Goal: Navigation & Orientation: Find specific page/section

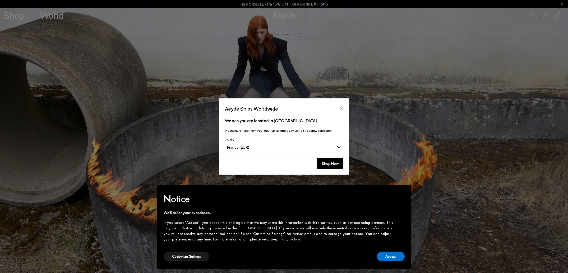
click at [340, 108] on icon "Close" at bounding box center [341, 108] width 4 height 4
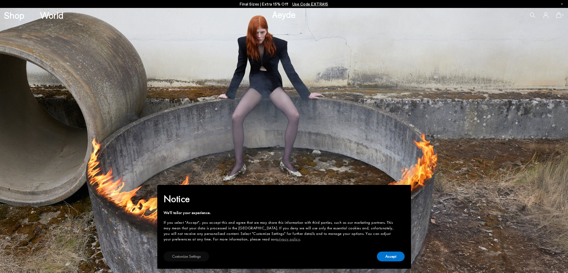
click at [196, 257] on button "Customize Settings" at bounding box center [186, 256] width 45 height 10
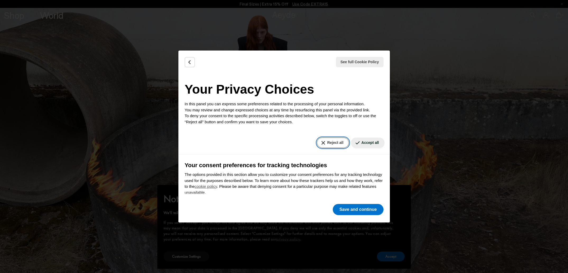
click at [331, 143] on button "Reject all" at bounding box center [333, 142] width 32 height 10
click at [373, 210] on button "Save and continue" at bounding box center [358, 209] width 50 height 11
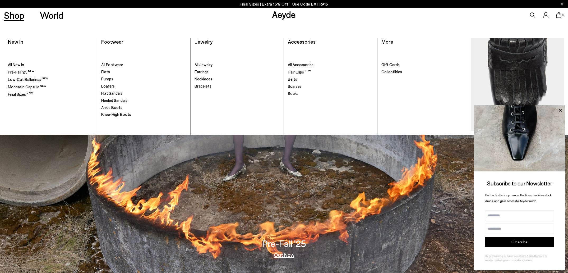
scroll to position [15, 0]
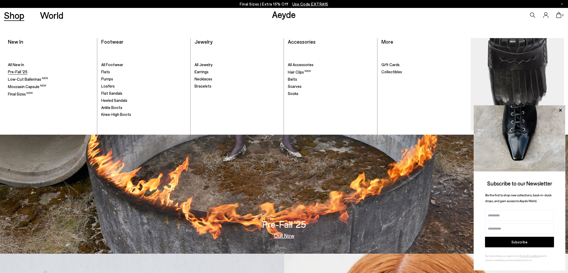
click at [17, 73] on span "Pre-Fall '25" at bounding box center [18, 71] width 20 height 5
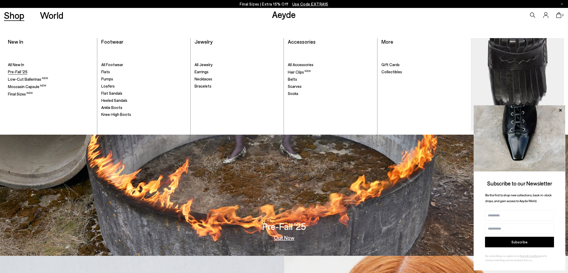
scroll to position [16, 0]
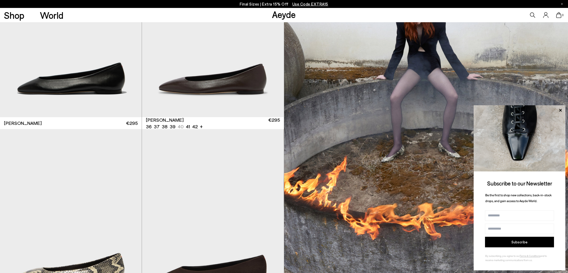
scroll to position [183, 0]
drag, startPoint x: 560, startPoint y: 110, endPoint x: 539, endPoint y: 104, distance: 21.7
click at [560, 110] on icon at bounding box center [560, 110] width 7 height 7
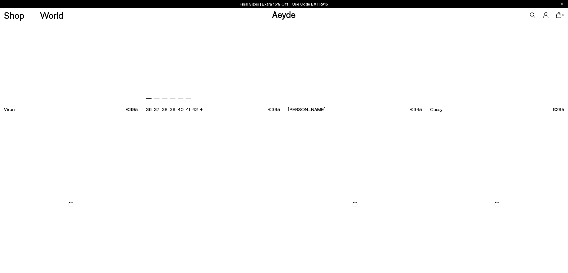
scroll to position [4181, 0]
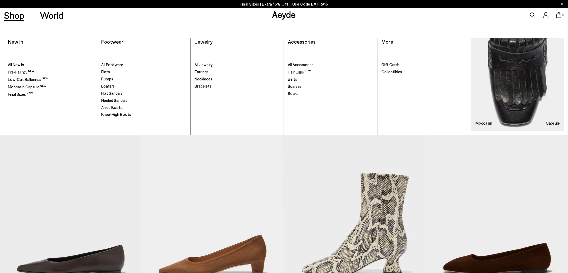
click at [111, 109] on span "Ankle Boots" at bounding box center [111, 107] width 21 height 5
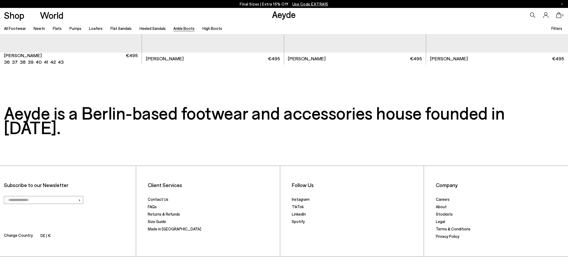
scroll to position [1685, 0]
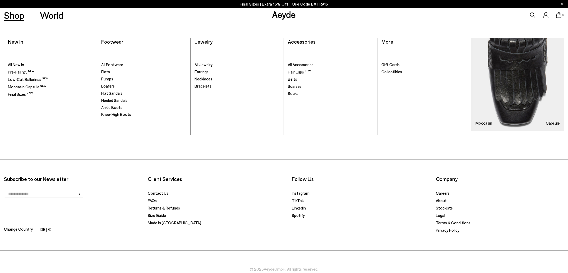
click at [120, 113] on span "Knee-High Boots" at bounding box center [116, 114] width 30 height 5
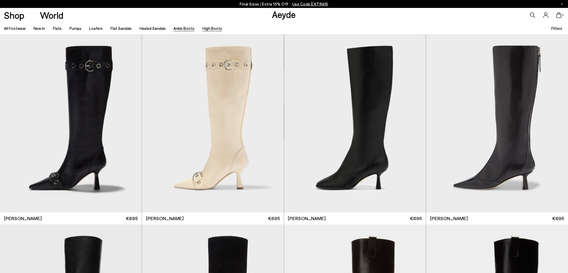
scroll to position [0, 0]
click at [149, 27] on link "Heeled Sandals" at bounding box center [153, 28] width 26 height 5
